Goal: Find specific page/section: Find specific page/section

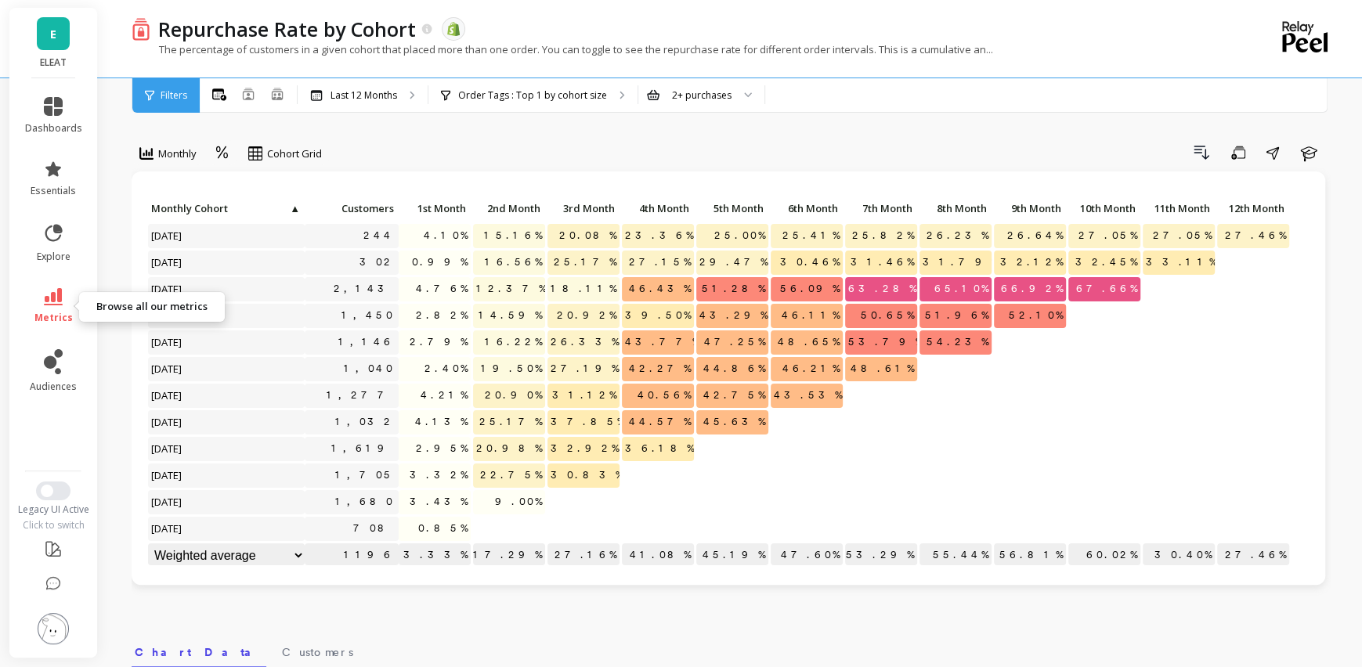
click at [57, 301] on icon at bounding box center [53, 296] width 19 height 17
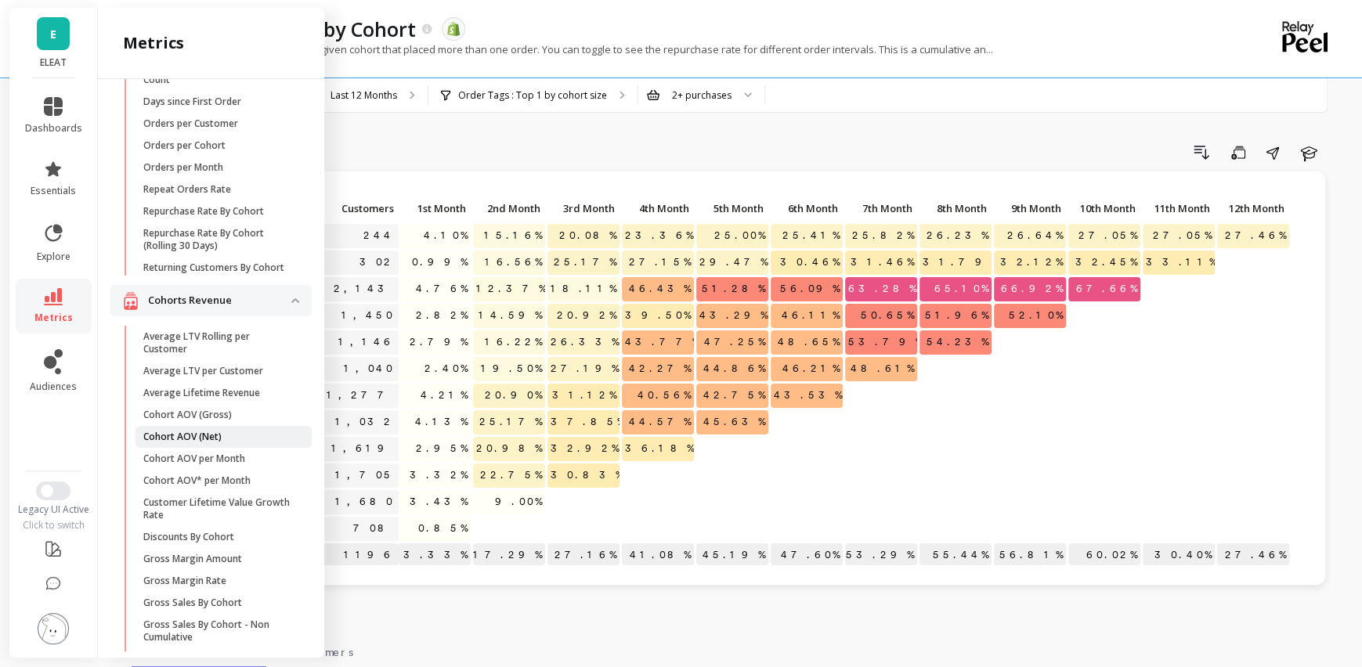
scroll to position [160, 0]
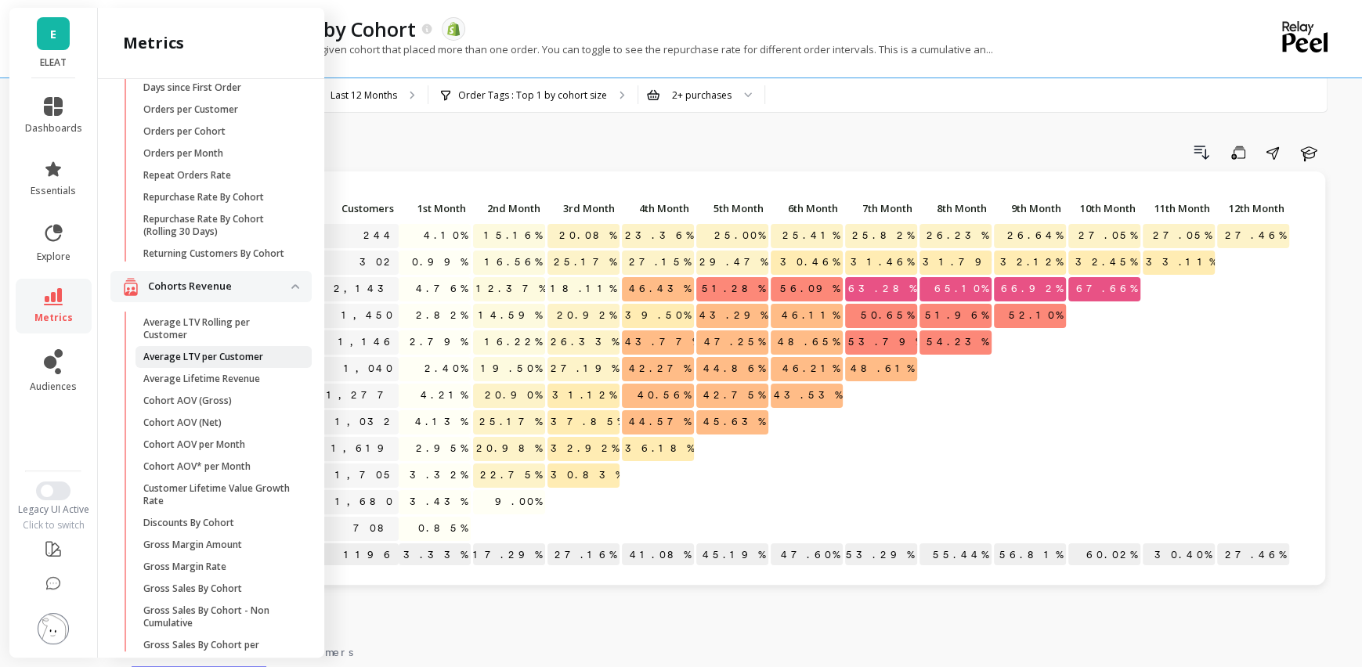
click at [219, 359] on p "Average LTV per Customer" at bounding box center [203, 357] width 120 height 13
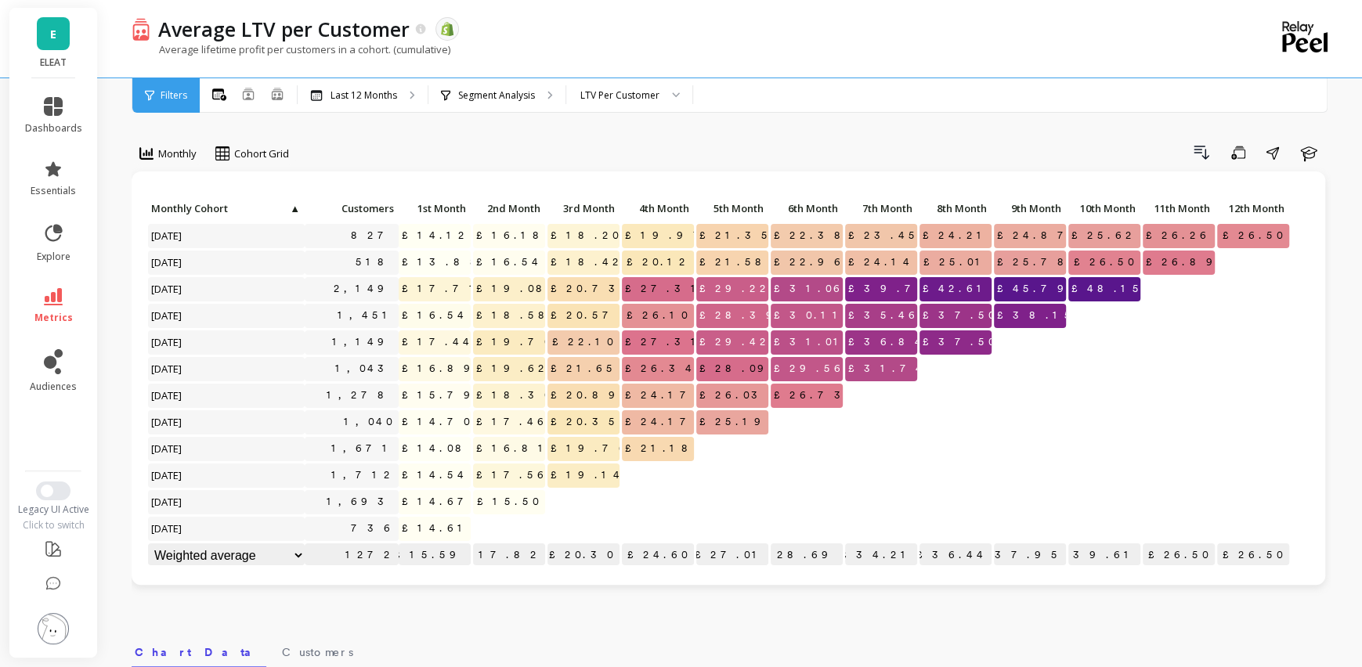
click at [38, 34] on link "E" at bounding box center [53, 33] width 33 height 33
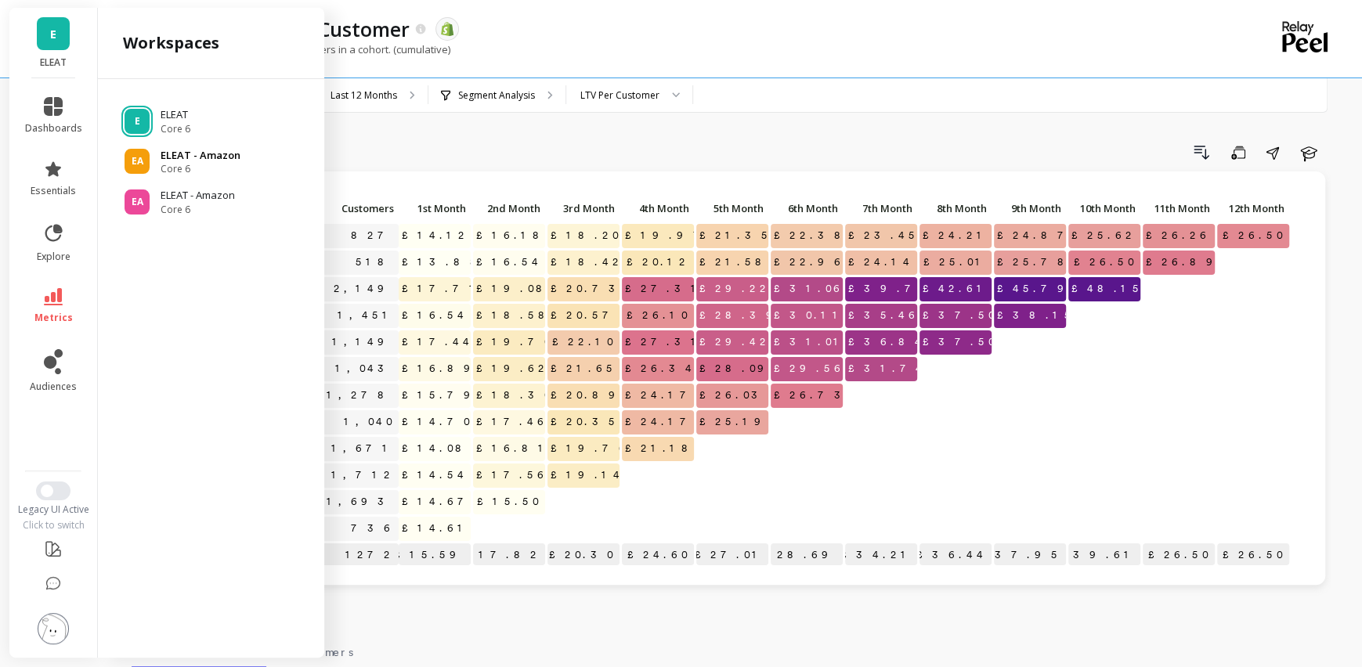
click at [161, 155] on p "ELEAT - Amazon" at bounding box center [201, 156] width 80 height 16
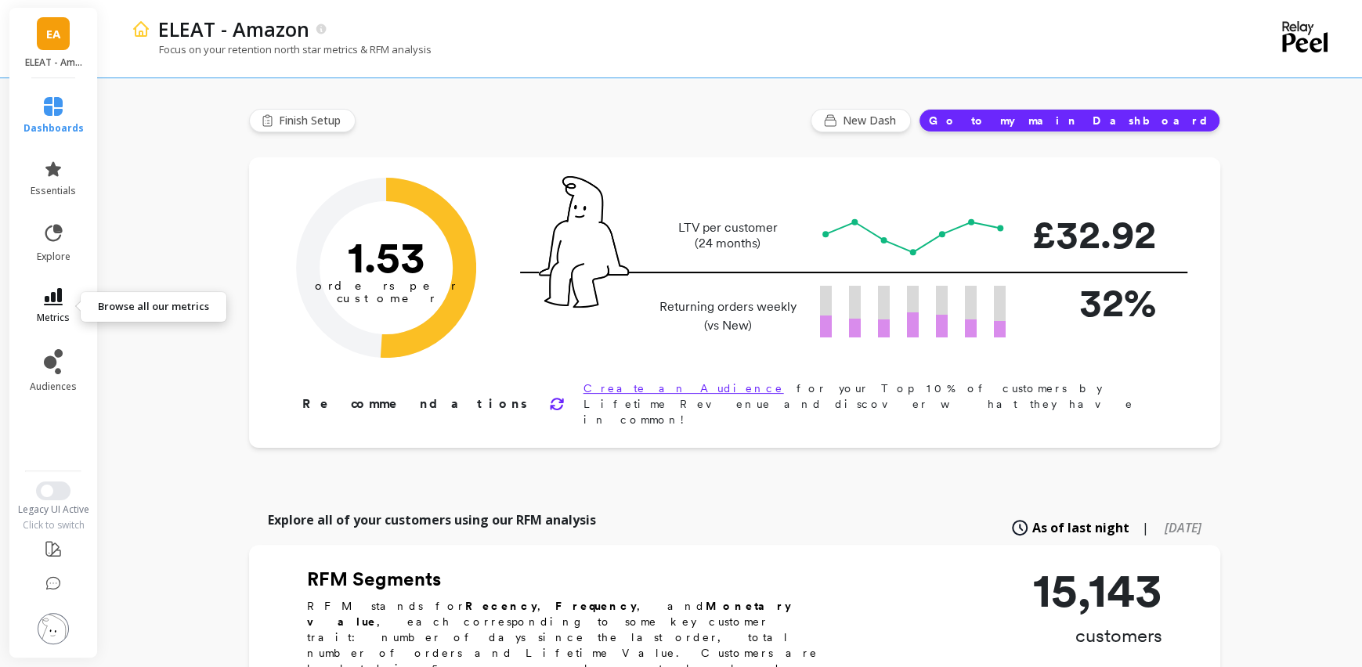
click at [52, 309] on link "metrics" at bounding box center [53, 306] width 60 height 36
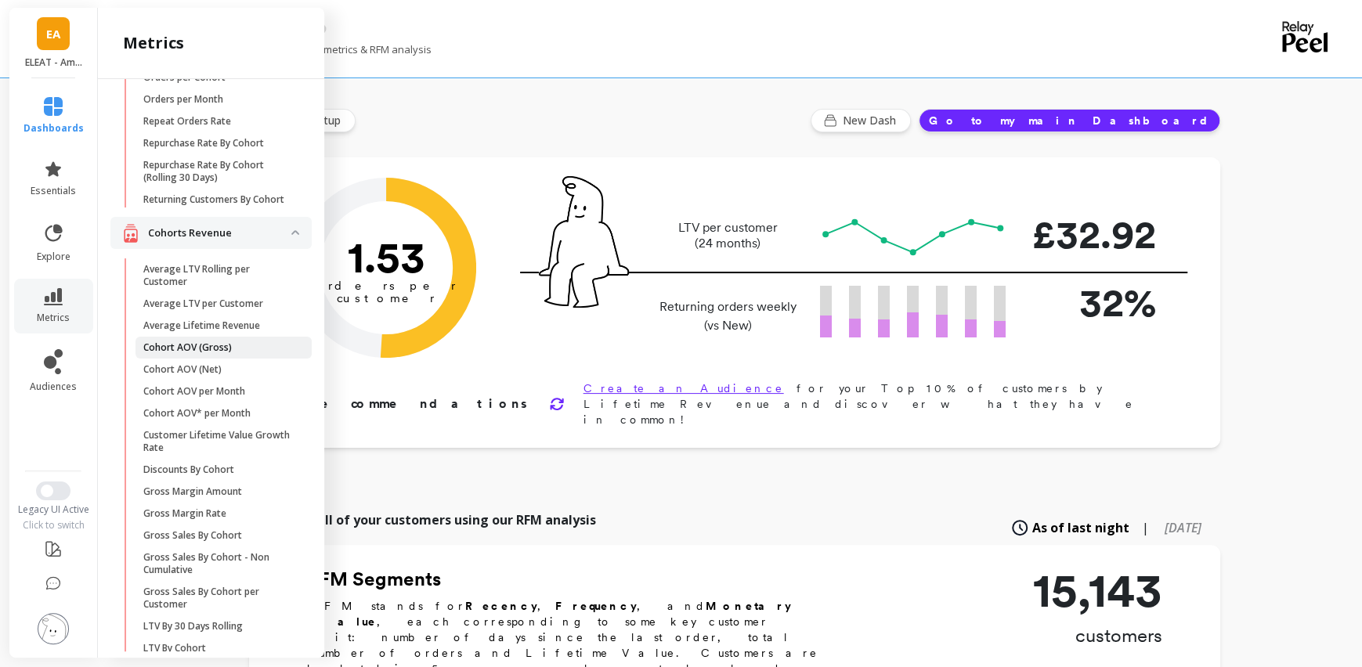
scroll to position [200, 0]
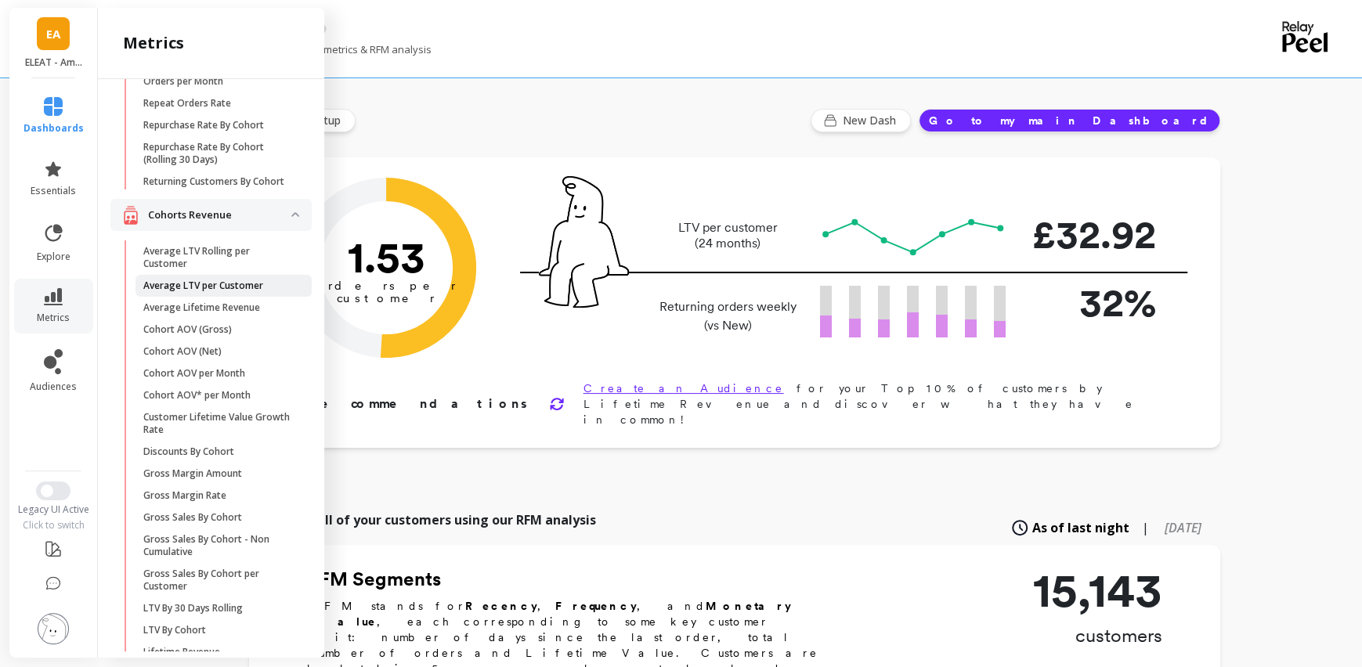
click at [215, 291] on p "Average LTV per Customer" at bounding box center [203, 286] width 120 height 13
